Goal: Task Accomplishment & Management: Manage account settings

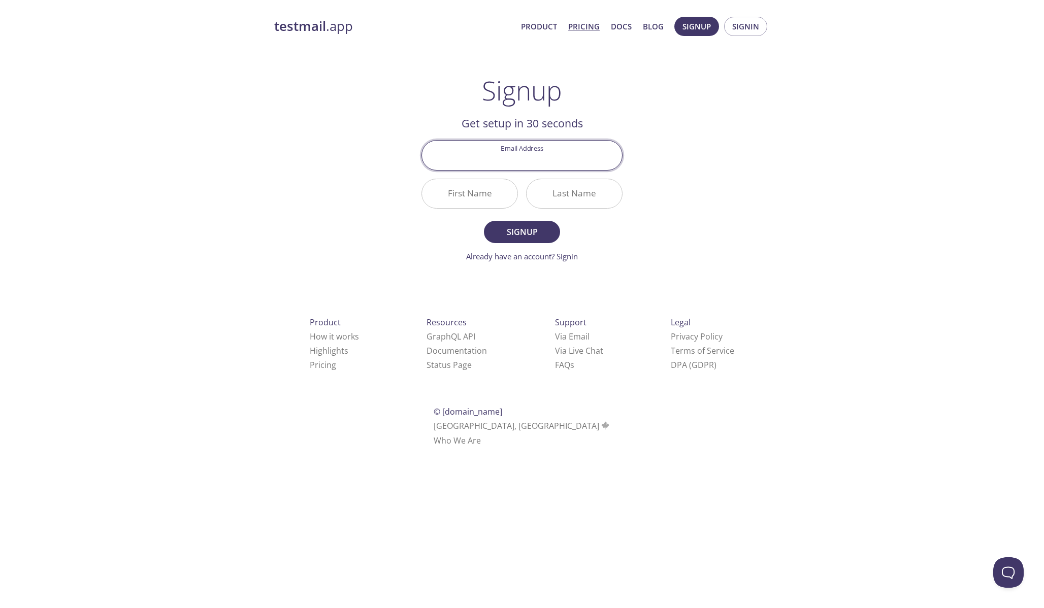
click at [584, 27] on link "Pricing" at bounding box center [583, 26] width 31 height 13
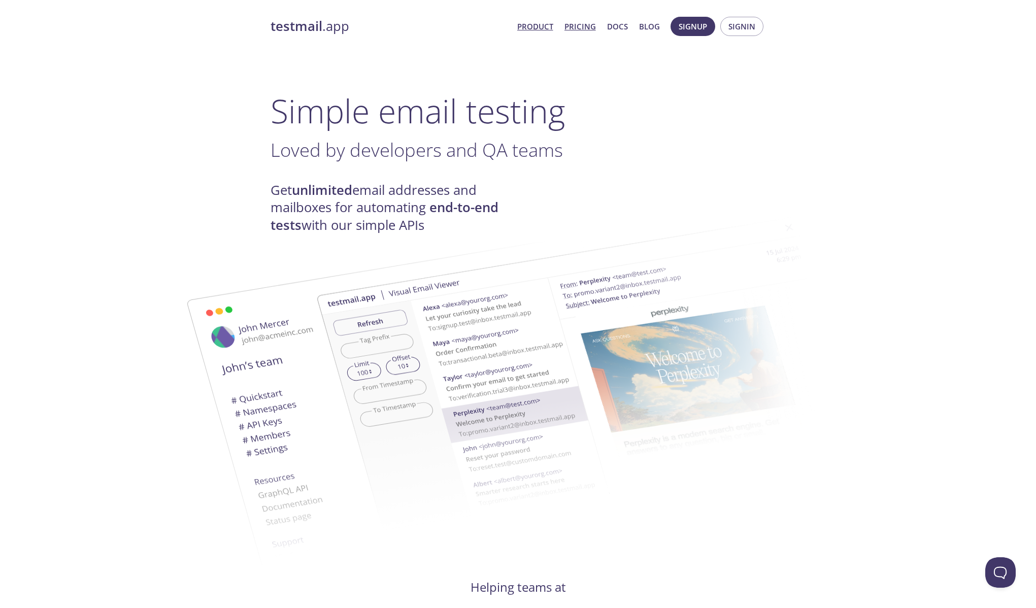
click at [579, 24] on link "Pricing" at bounding box center [579, 26] width 31 height 13
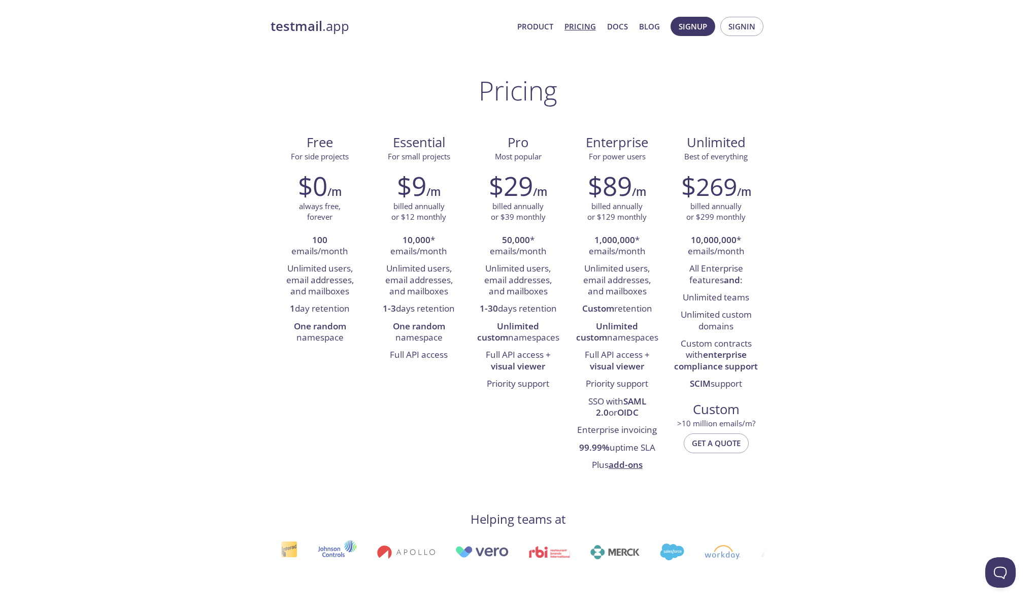
click at [696, 29] on span "Signup" at bounding box center [693, 26] width 28 height 13
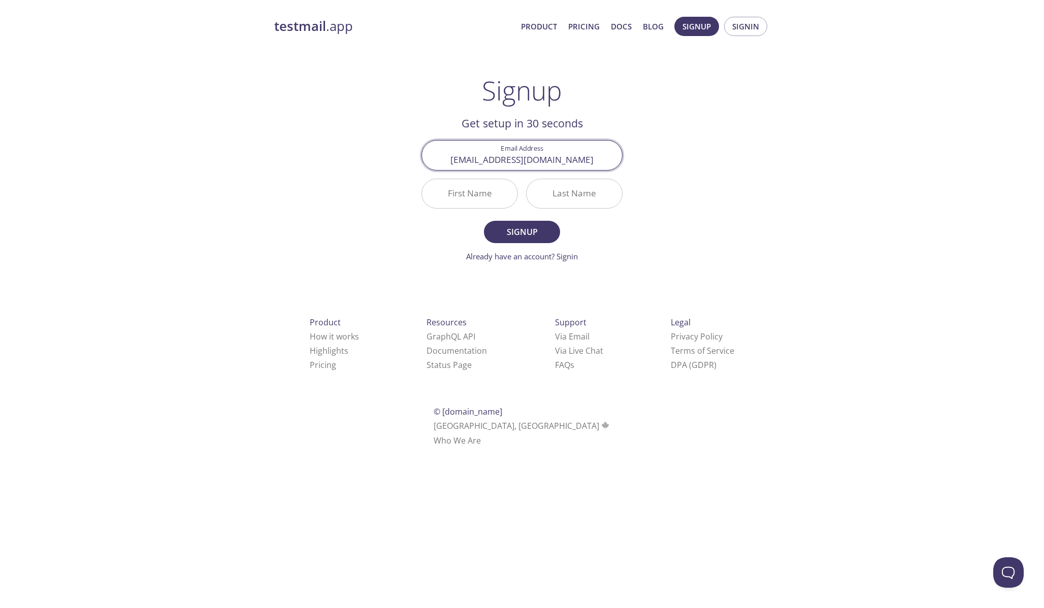
type input "andre.angelantoni@performantlabs.com"
type input "Andre"
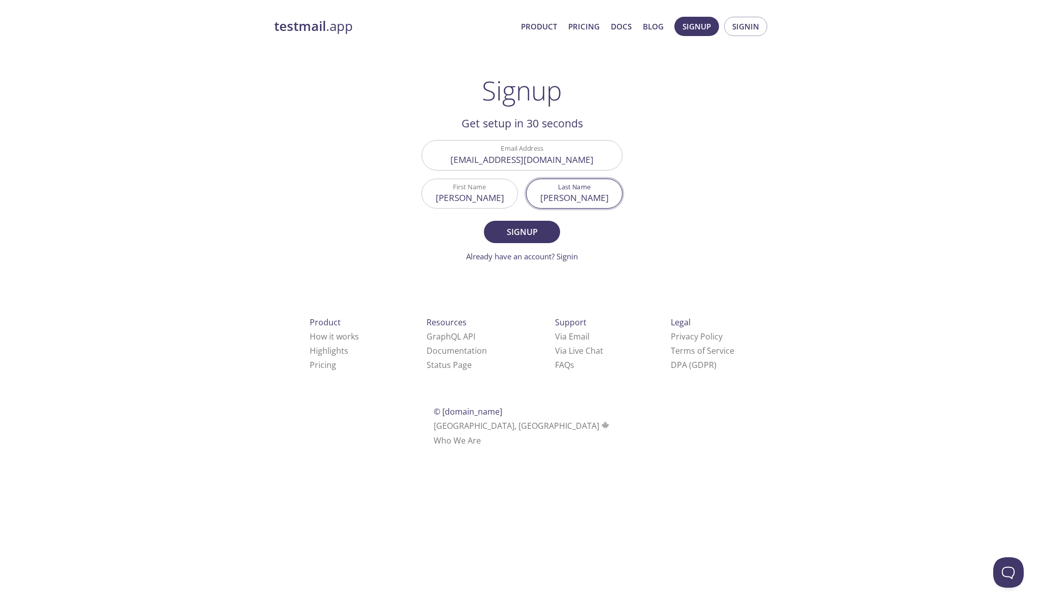
type input "Angelantoni"
click at [514, 234] on span "Signup" at bounding box center [522, 232] width 54 height 14
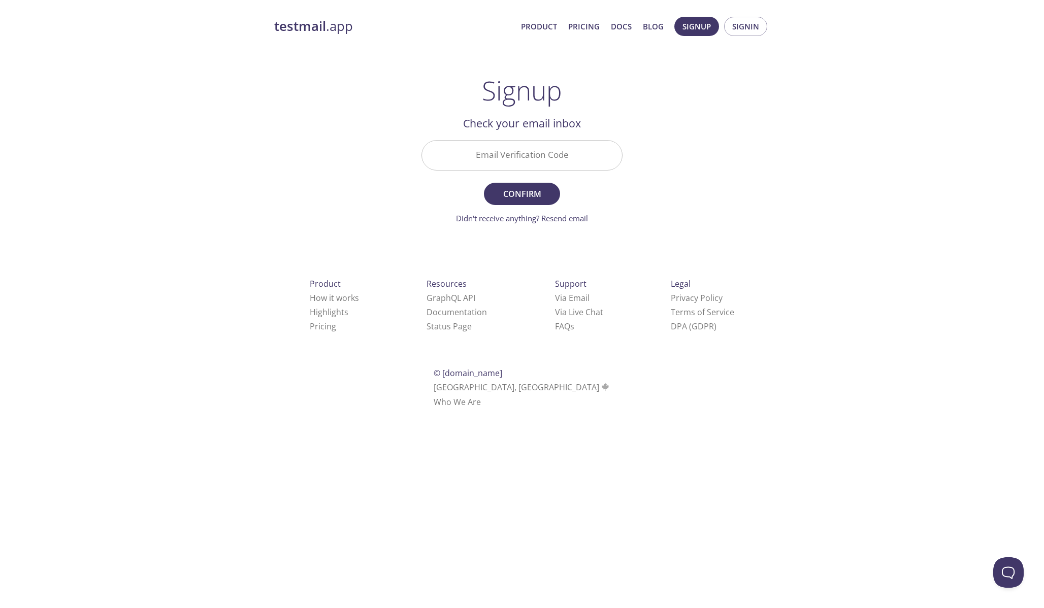
click at [491, 162] on input "Email Verification Code" at bounding box center [522, 155] width 200 height 29
paste input "4YCQPQH"
type input "4YCQPQH"
click at [521, 196] on span "Confirm" at bounding box center [522, 194] width 54 height 14
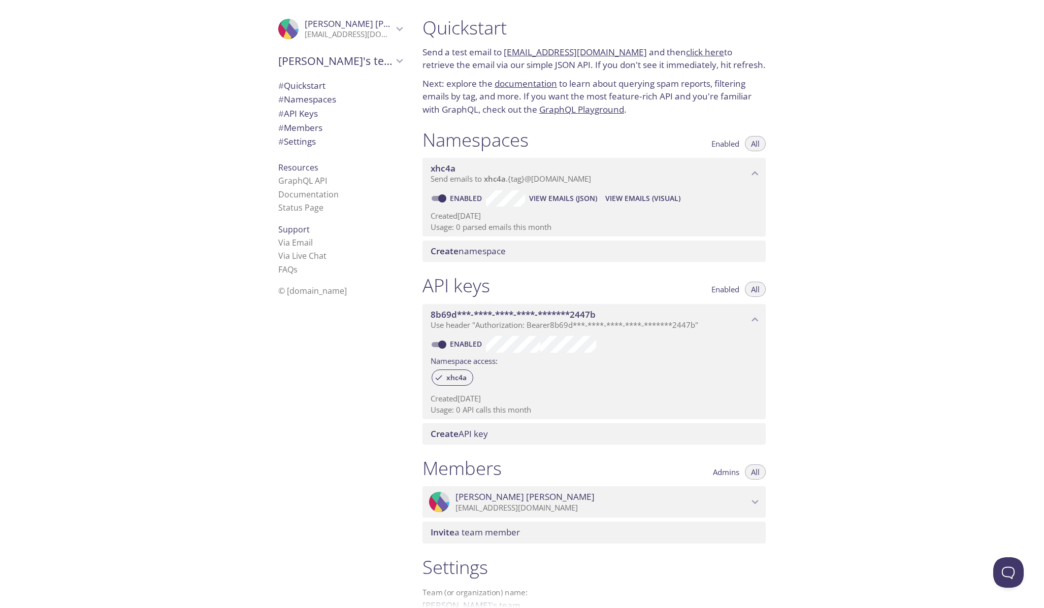
click at [395, 33] on icon "Andre Angelantoni" at bounding box center [399, 28] width 13 height 13
click at [309, 51] on span "User Settings" at bounding box center [340, 56] width 124 height 13
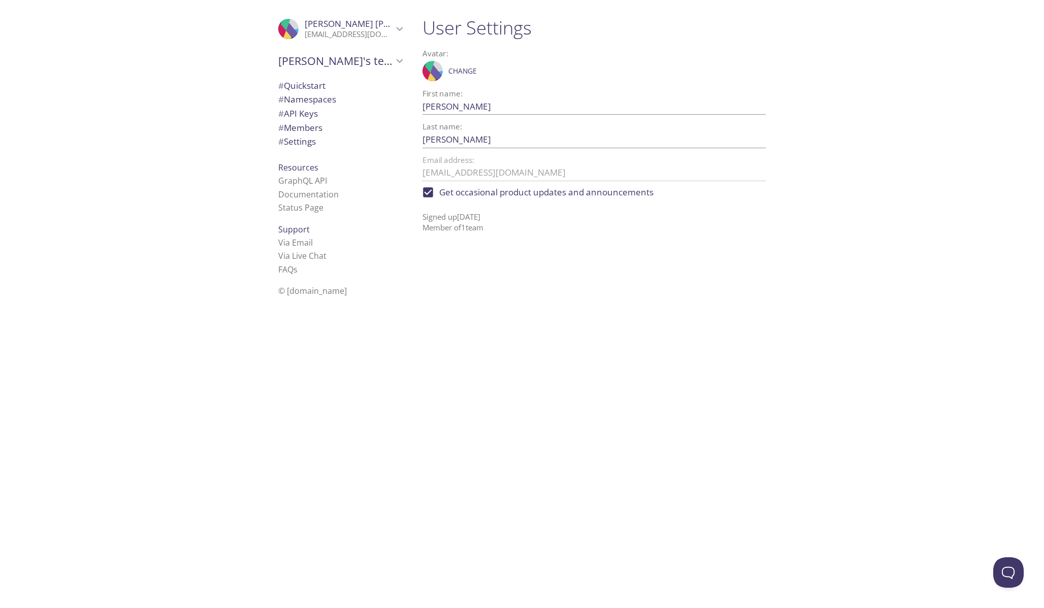
click at [430, 194] on input "Get occasional product updates and announcements" at bounding box center [428, 192] width 22 height 22
checkbox input "false"
click at [283, 267] on link "FAQ s" at bounding box center [287, 269] width 19 height 11
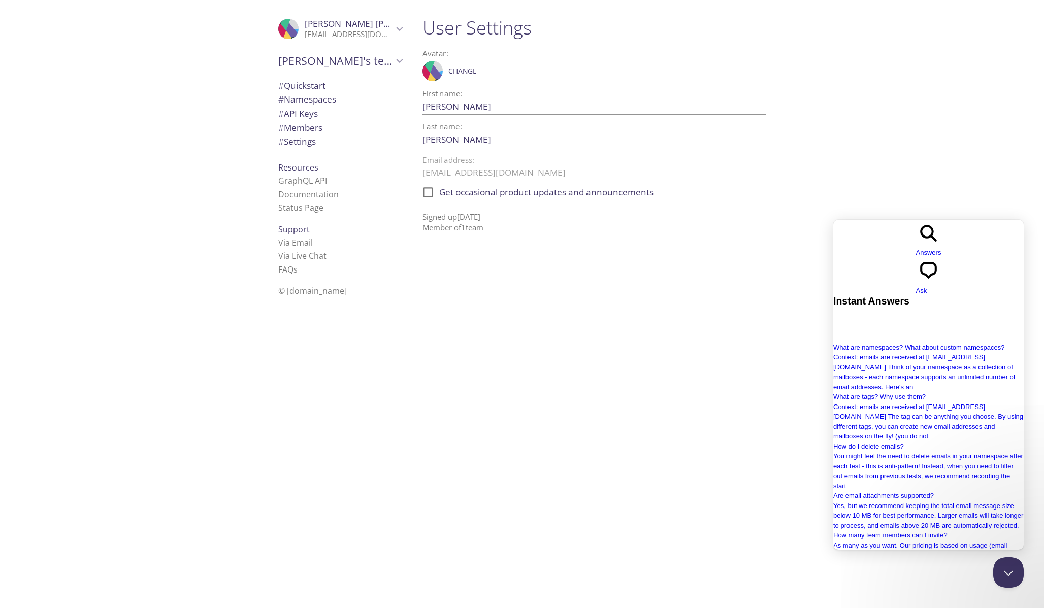
click at [142, 174] on div ".cls-1 { fill: #6d5ca8; } .cls-2 { fill: #3fc191; } .cls-3 { fill: #3b4752; } .…" at bounding box center [207, 304] width 414 height 608
click at [139, 300] on div ".cls-1 { fill: #6d5ca8; } .cls-2 { fill: #3fc191; } .cls-3 { fill: #3b4752; } .…" at bounding box center [207, 304] width 414 height 608
click at [294, 119] on span "# API Keys" at bounding box center [298, 114] width 40 height 12
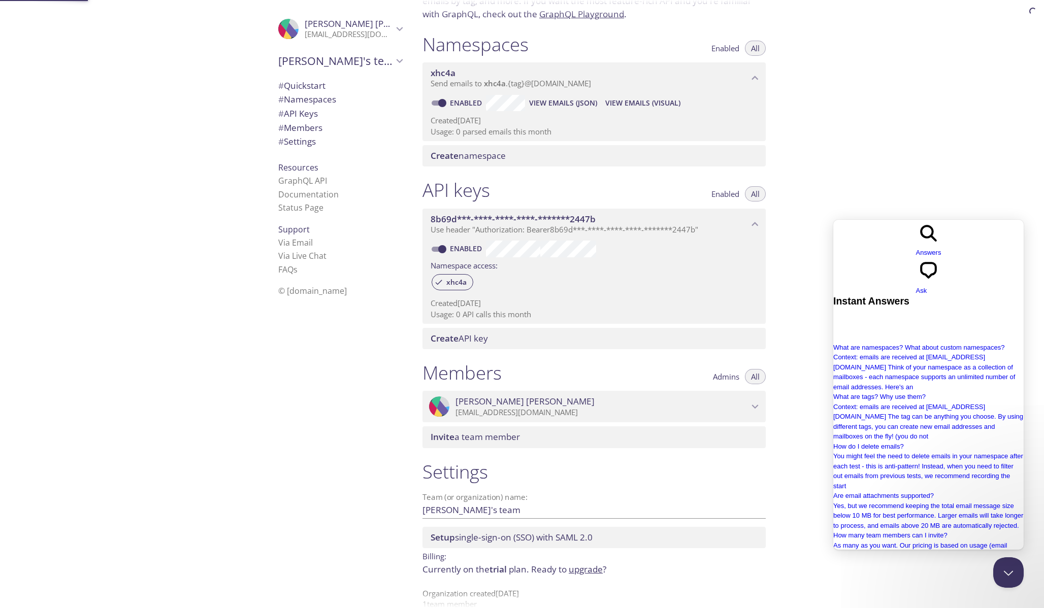
scroll to position [114, 0]
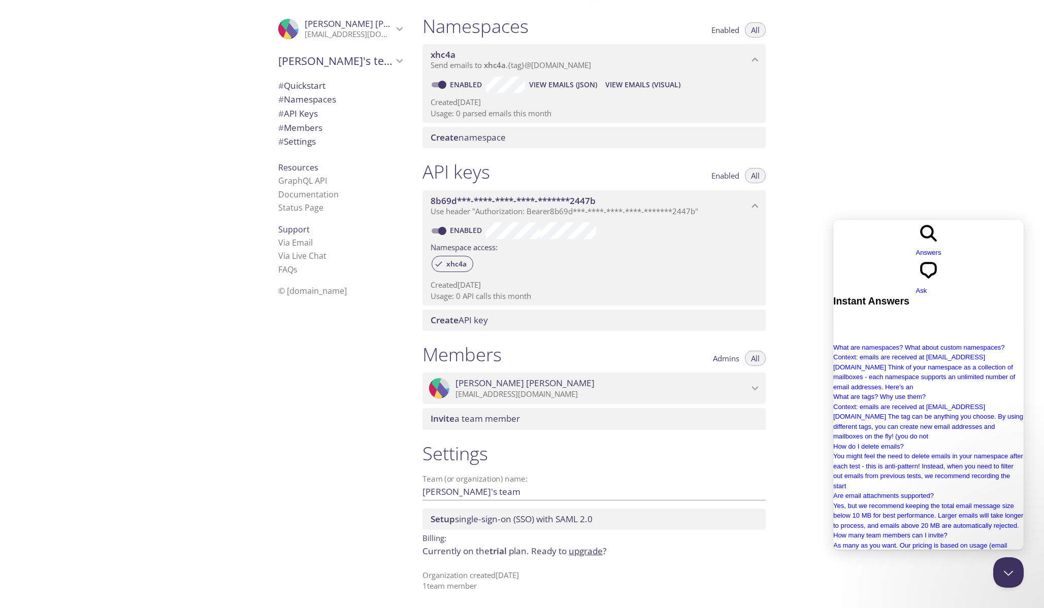
click at [477, 421] on span "Invite a team member" at bounding box center [474, 419] width 89 height 12
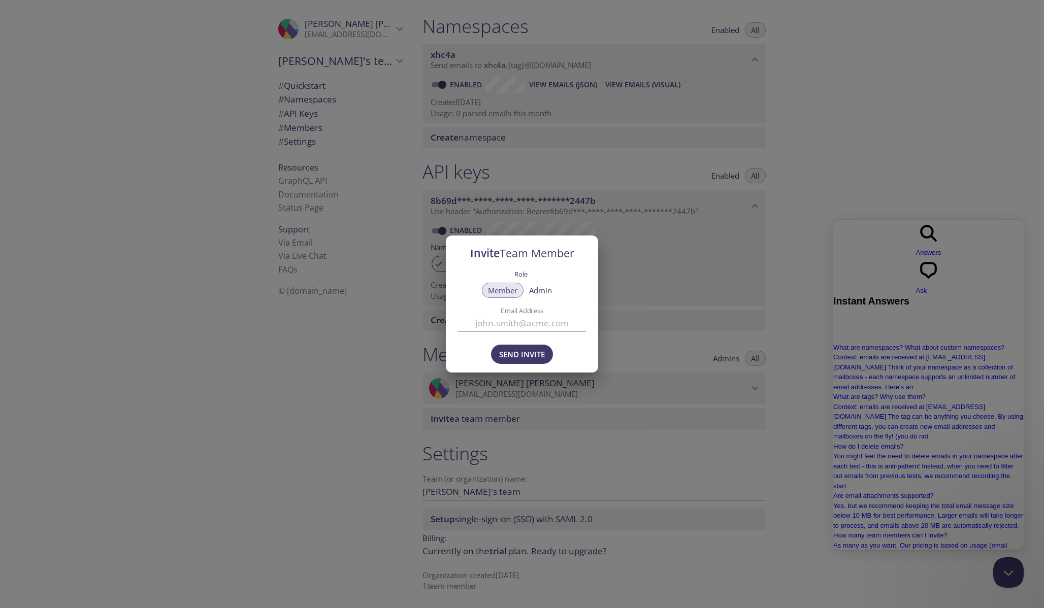
click at [484, 326] on input "Email Address" at bounding box center [522, 323] width 128 height 17
type input "ilia.liaukin@performantlabs.com"
click at [522, 356] on span "Send Invite" at bounding box center [522, 354] width 46 height 13
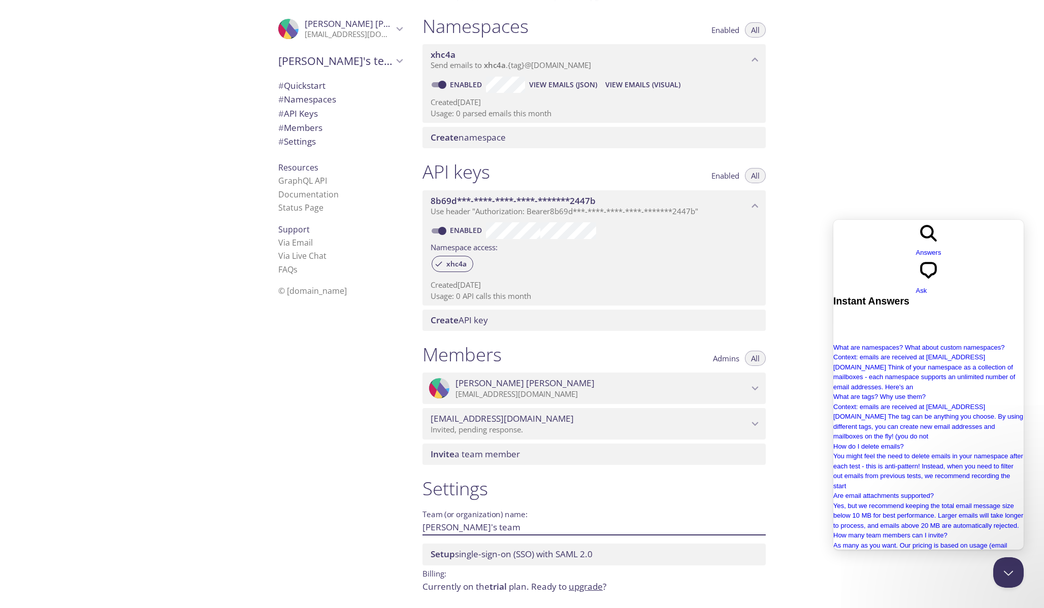
click at [456, 529] on input "Andre's team" at bounding box center [577, 527] width 311 height 17
type input "PerformantLabs team"
click at [756, 529] on span "Save" at bounding box center [748, 527] width 27 height 12
click at [179, 193] on div ".cls-1 { fill: #6d5ca8; } .cls-2 { fill: #3fc191; } .cls-3 { fill: #3b4752; } .…" at bounding box center [207, 304] width 414 height 608
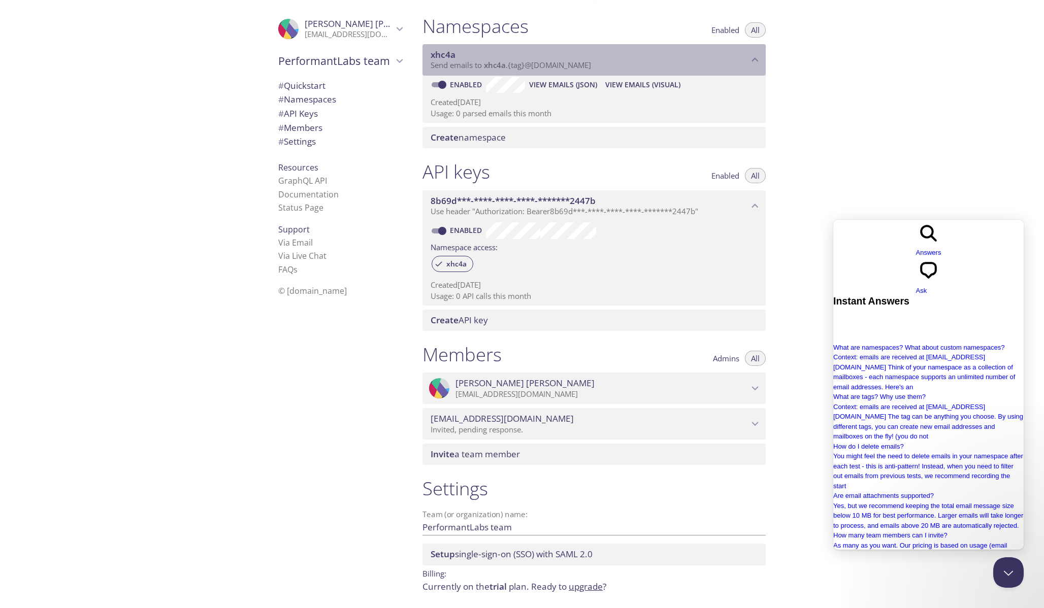
drag, startPoint x: 599, startPoint y: 66, endPoint x: 540, endPoint y: 61, distance: 60.1
click at [540, 61] on p "Send emails to xhc4a . {tag} @inbox.testmail.app" at bounding box center [589, 65] width 318 height 10
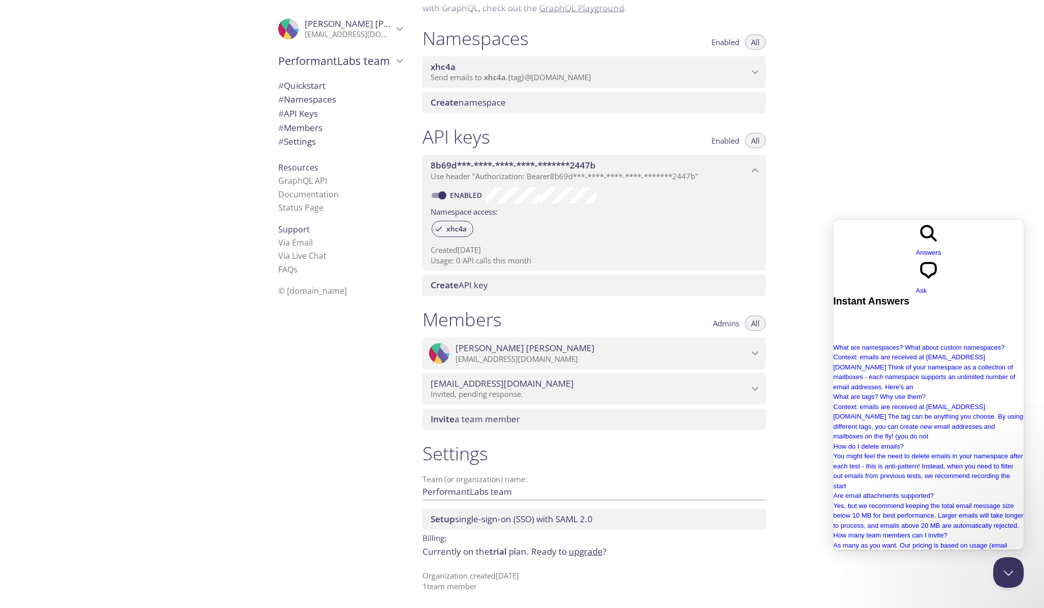
scroll to position [102, 0]
click at [660, 75] on p "Send emails to xhc4a . {tag} @inbox.testmail.app" at bounding box center [589, 78] width 318 height 10
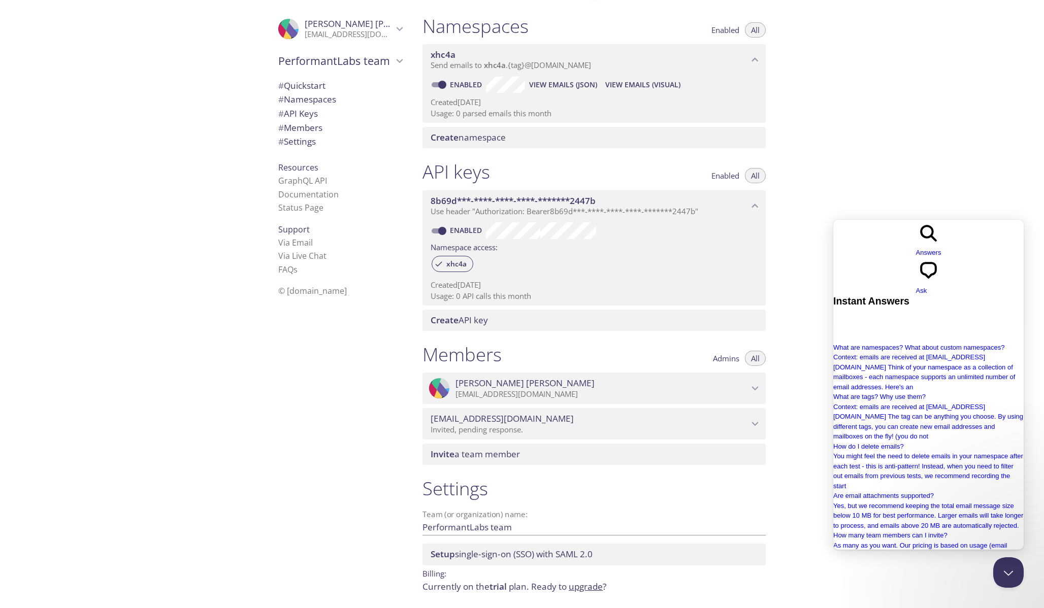
drag, startPoint x: 557, startPoint y: 113, endPoint x: 443, endPoint y: 55, distance: 128.5
click at [443, 55] on div "xhc4a Send emails to xhc4a . {tag} @inbox.testmail.app Enabled View Emails (JSO…" at bounding box center [593, 83] width 343 height 79
click at [443, 55] on span "xhc4a" at bounding box center [442, 55] width 25 height 12
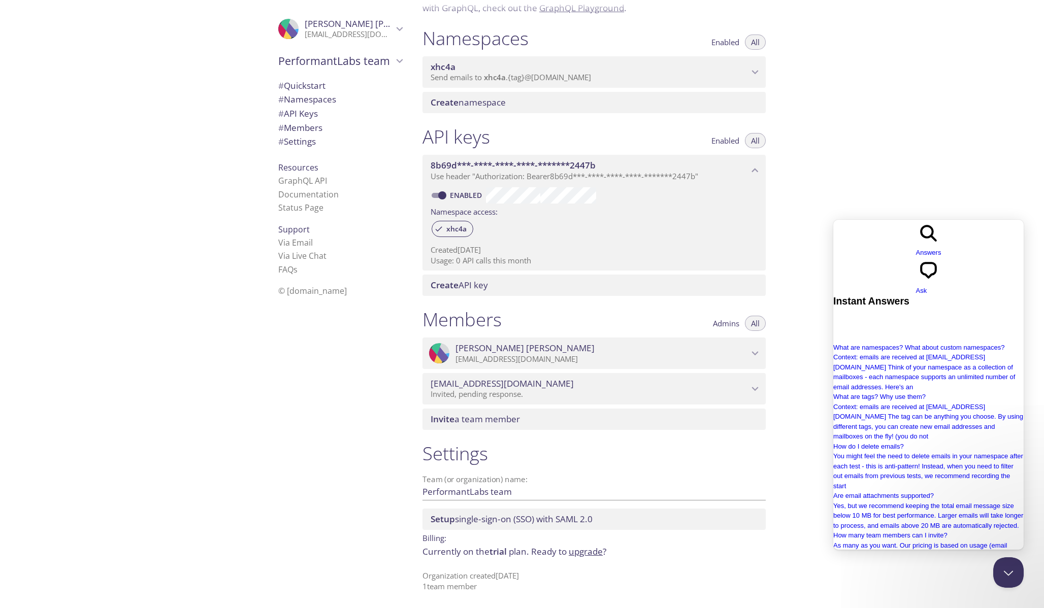
scroll to position [102, 0]
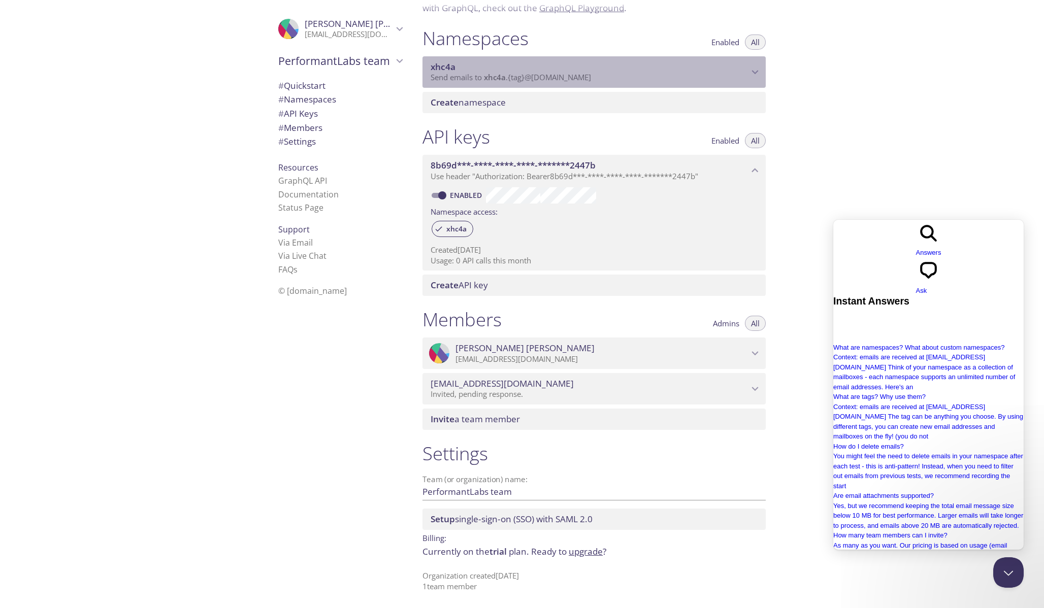
drag, startPoint x: 428, startPoint y: 65, endPoint x: 468, endPoint y: 69, distance: 40.3
click at [468, 69] on div "xhc4a Send emails to xhc4a . {tag} @inbox.testmail.app" at bounding box center [593, 71] width 343 height 31
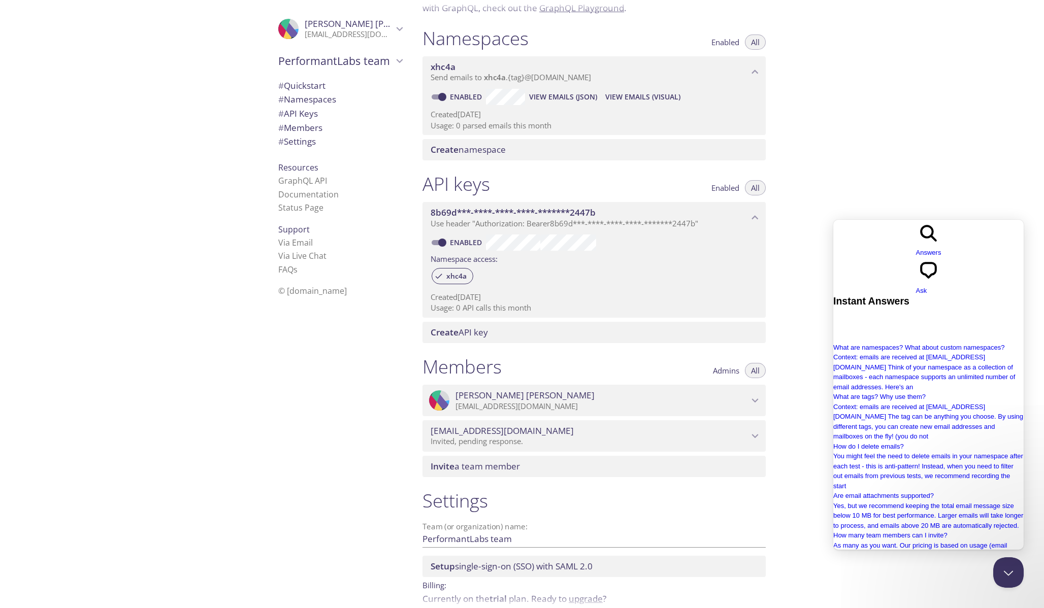
scroll to position [114, 0]
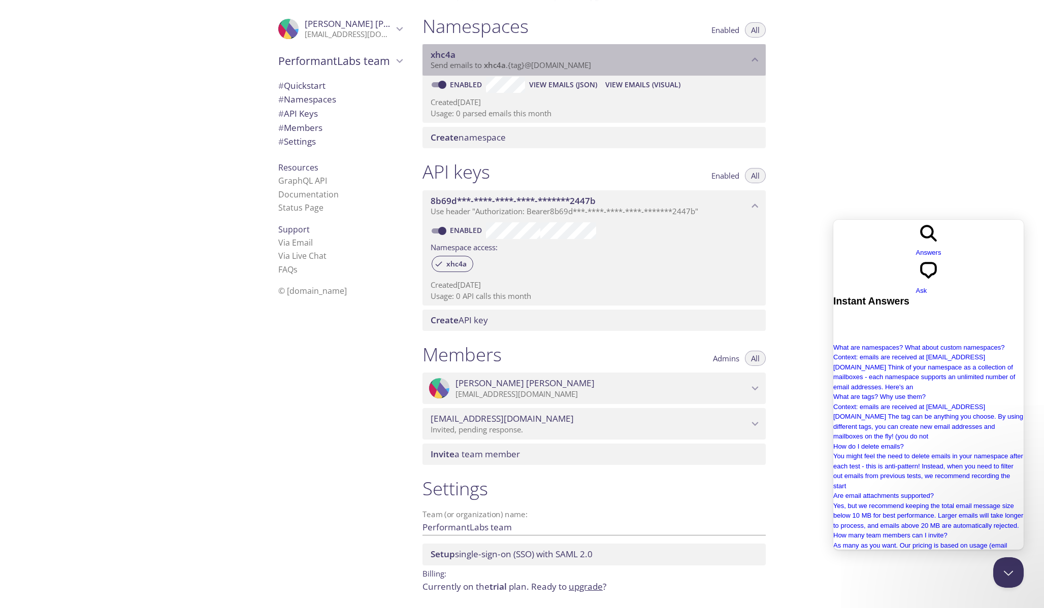
click at [149, 287] on div ".cls-1 { fill: #6d5ca8; } .cls-2 { fill: #3fc191; } .cls-3 { fill: #3b4752; } .…" at bounding box center [207, 304] width 414 height 608
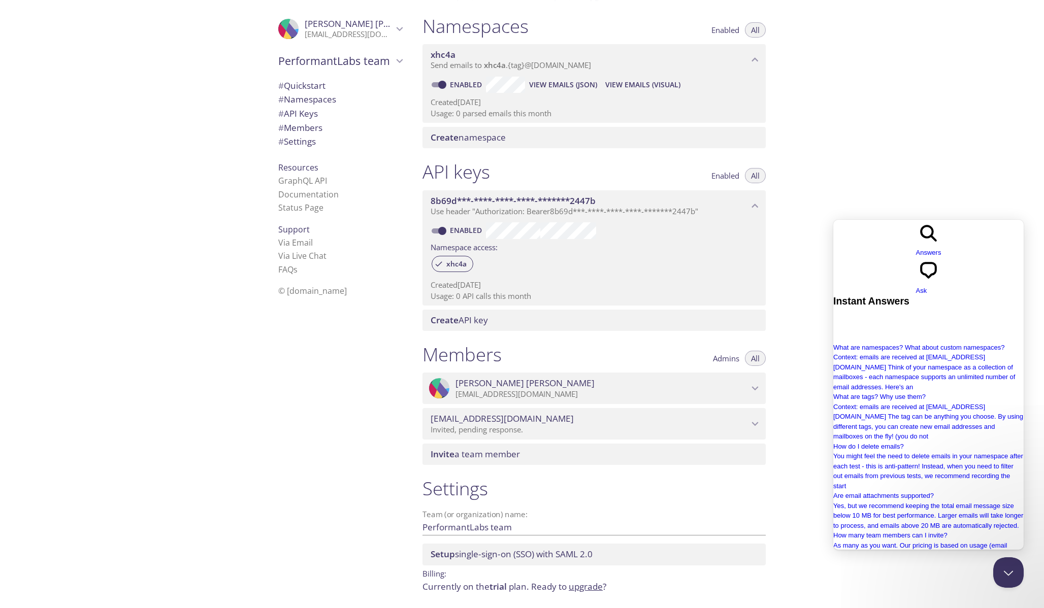
click at [119, 290] on div ".cls-1 { fill: #6d5ca8; } .cls-2 { fill: #3fc191; } .cls-3 { fill: #3b4752; } .…" at bounding box center [207, 304] width 414 height 608
